Goal: Task Accomplishment & Management: Manage account settings

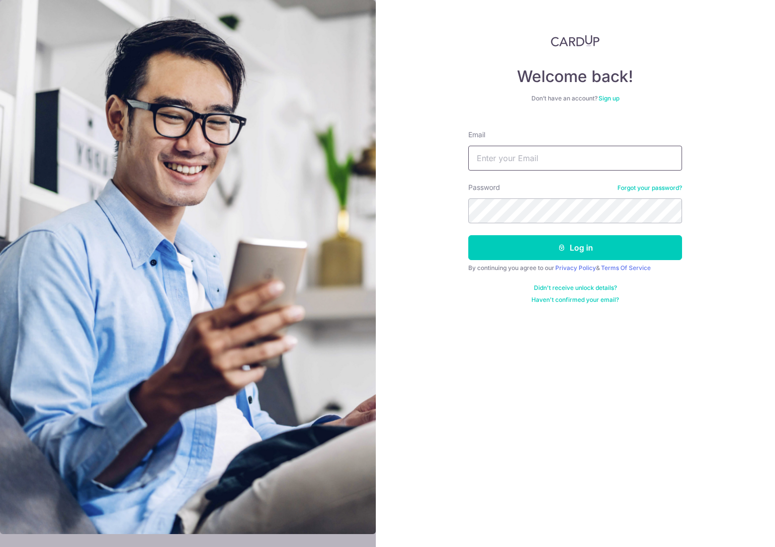
type input "eugene.ooi@VantageDesign.com.sg"
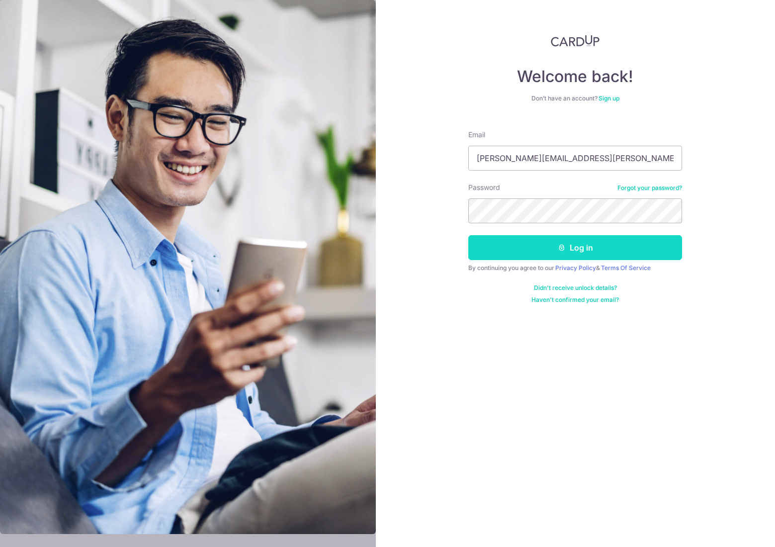
click at [578, 249] on button "Log in" at bounding box center [575, 247] width 214 height 25
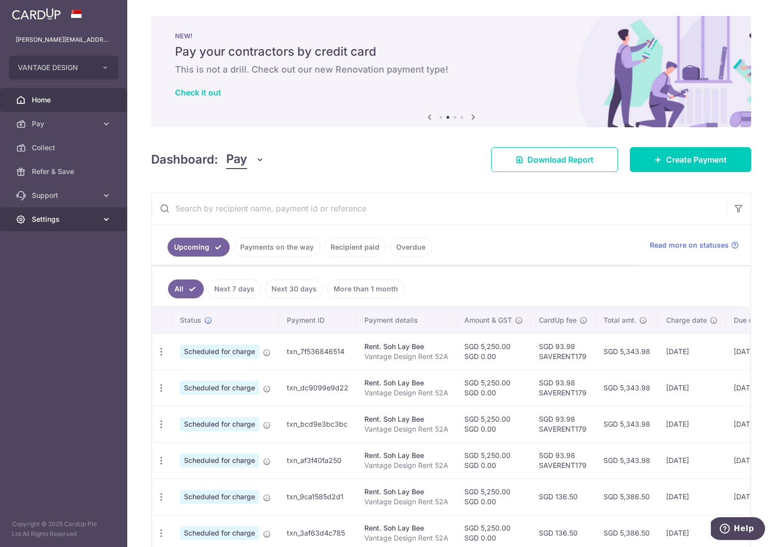
click at [98, 220] on link "Settings" at bounding box center [63, 219] width 127 height 24
click at [47, 270] on span "Logout" at bounding box center [65, 267] width 66 height 10
